Goal: Information Seeking & Learning: Learn about a topic

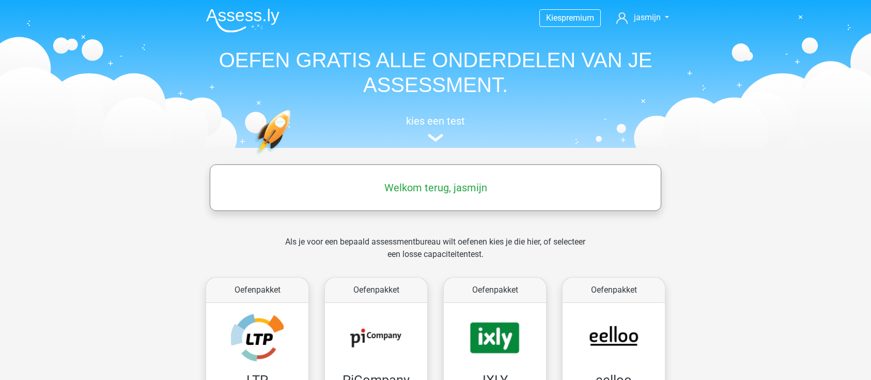
scroll to position [482, 0]
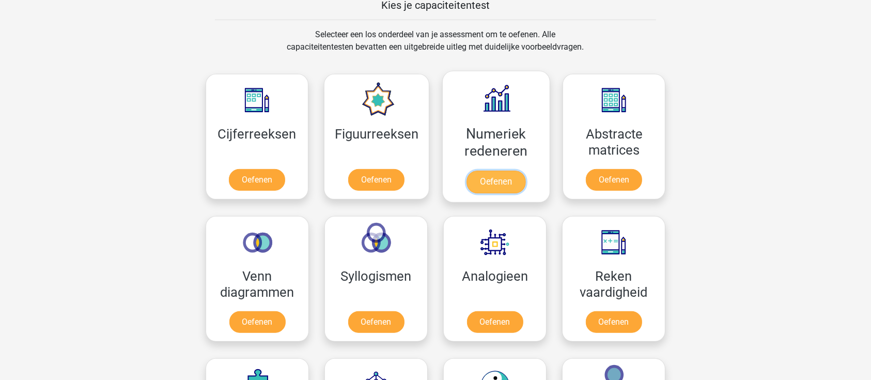
click at [509, 178] on link "Oefenen" at bounding box center [496, 182] width 59 height 23
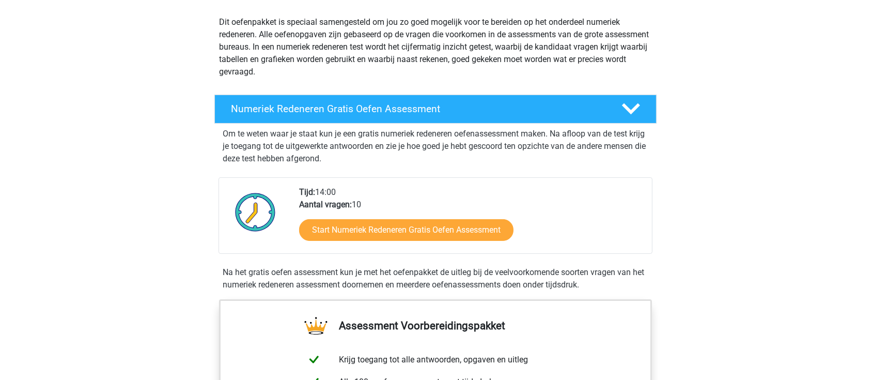
scroll to position [207, 0]
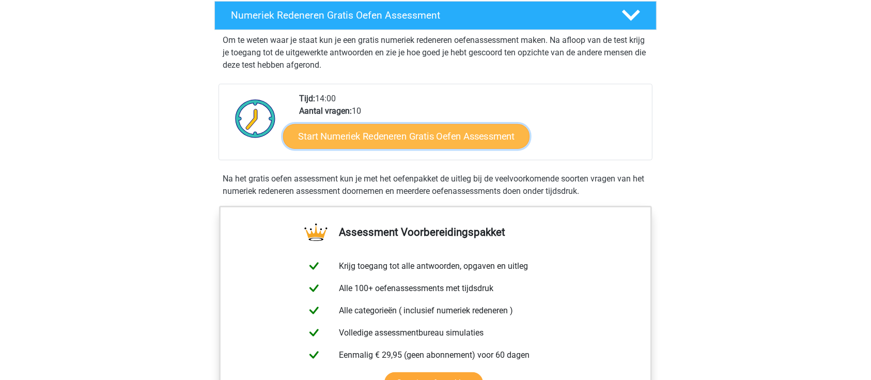
click at [402, 130] on link "Start Numeriek Redeneren Gratis Oefen Assessment" at bounding box center [406, 136] width 247 height 25
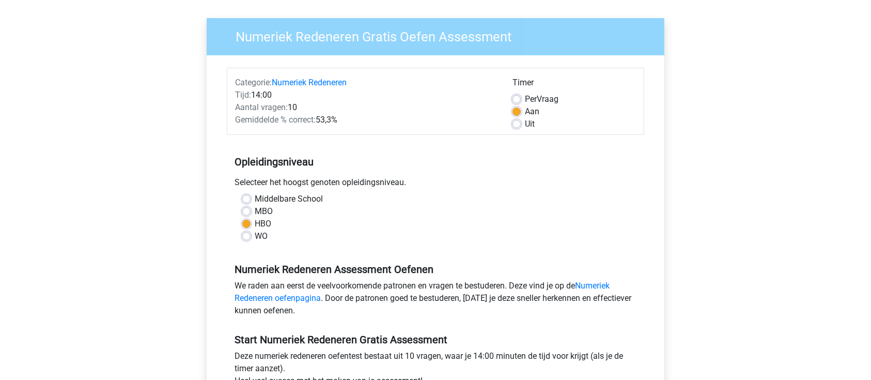
scroll to position [137, 0]
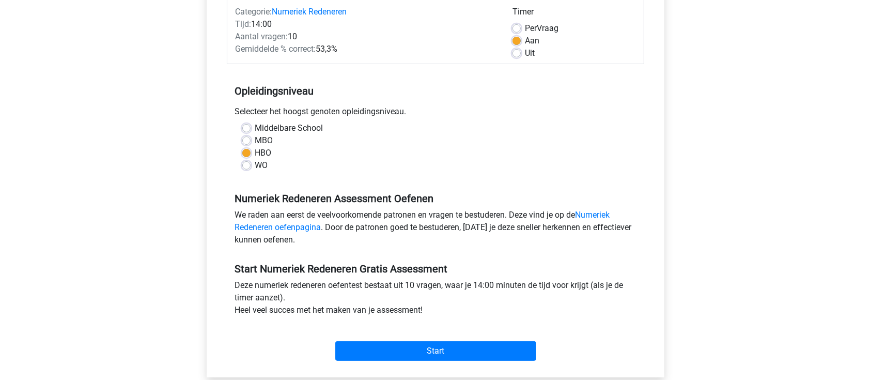
click at [256, 161] on label "WO" at bounding box center [261, 165] width 13 height 12
click at [251, 161] on input "WO" at bounding box center [246, 164] width 8 height 10
radio input "true"
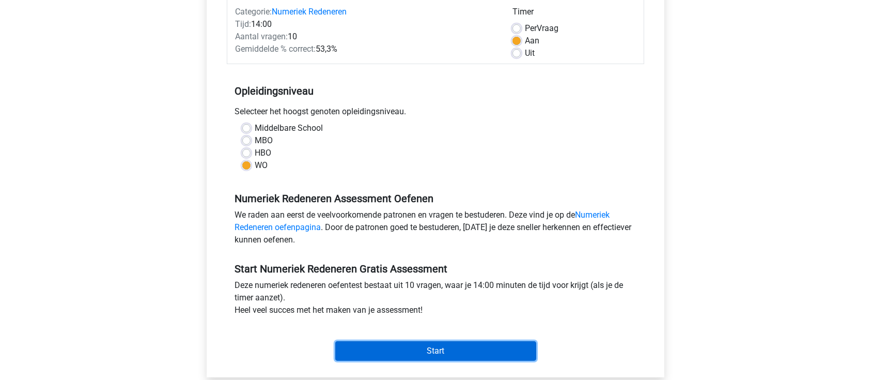
click at [420, 354] on input "Start" at bounding box center [435, 351] width 201 height 20
